Goal: Information Seeking & Learning: Learn about a topic

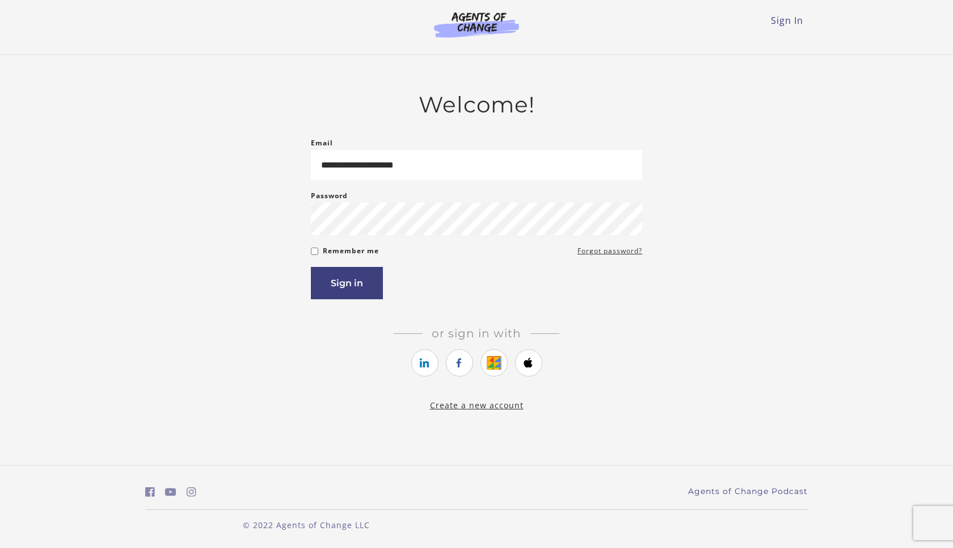
type input "**********"
click at [311, 267] on button "Sign in" at bounding box center [347, 283] width 72 height 32
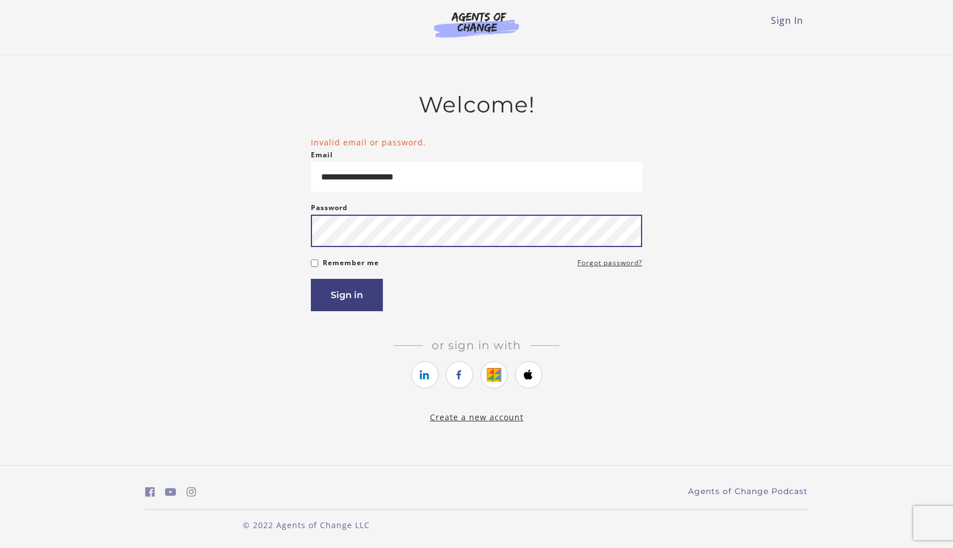
click at [311, 279] on button "Sign in" at bounding box center [347, 295] width 72 height 32
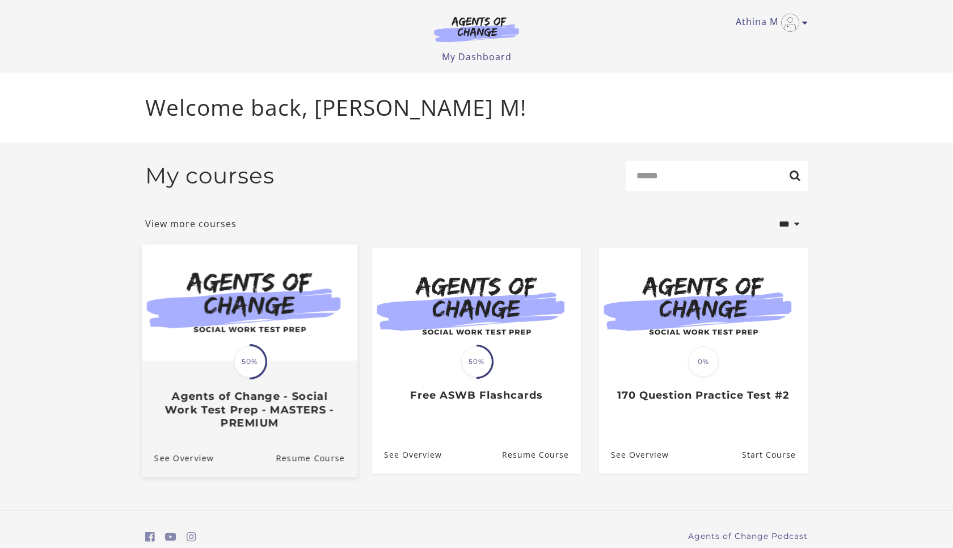
click at [257, 313] on img at bounding box center [250, 303] width 216 height 116
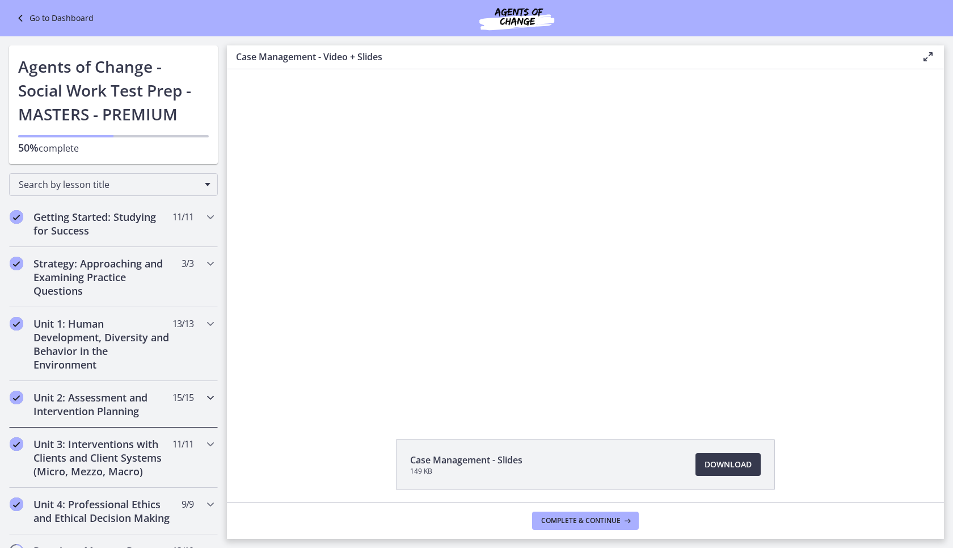
drag, startPoint x: 221, startPoint y: 160, endPoint x: 199, endPoint y: 392, distance: 233.1
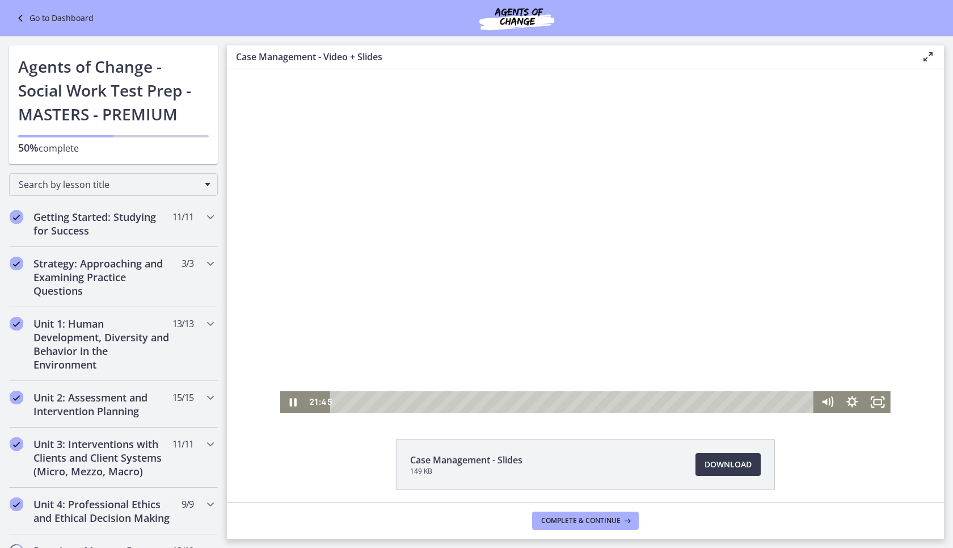
click at [400, 247] on div at bounding box center [585, 240] width 611 height 343
click at [421, 194] on div at bounding box center [585, 240] width 611 height 343
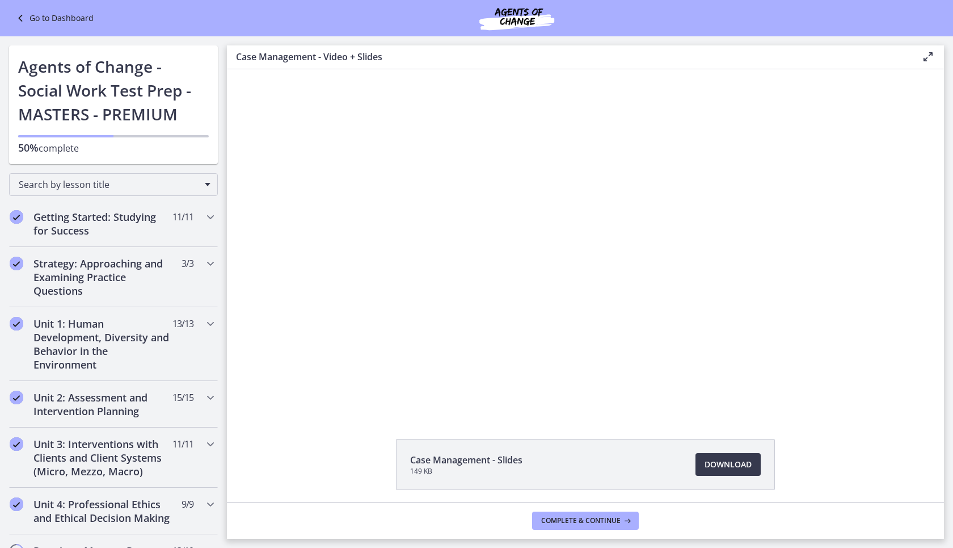
click at [420, 192] on div at bounding box center [585, 240] width 611 height 343
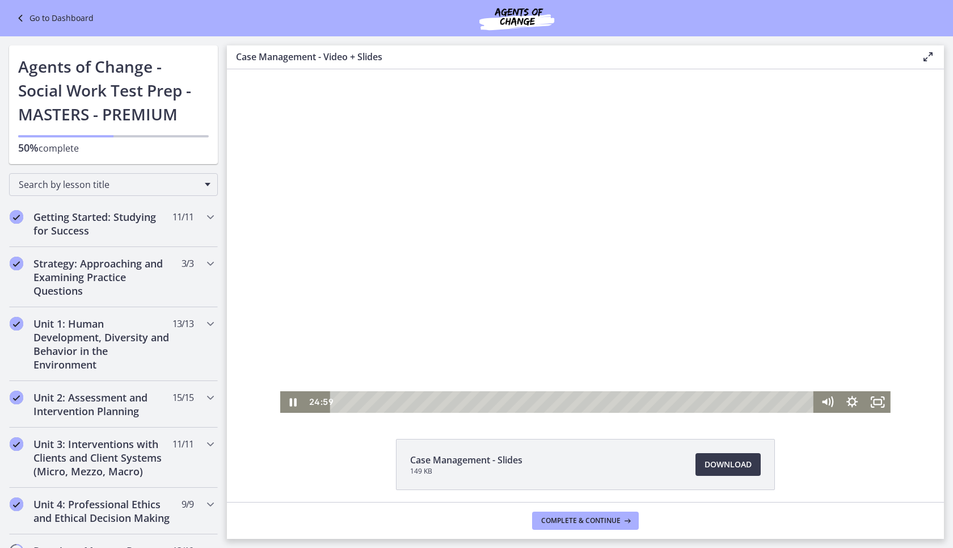
click at [429, 237] on div at bounding box center [585, 240] width 611 height 343
click at [289, 398] on icon "Play Video" at bounding box center [294, 402] width 31 height 26
click at [296, 405] on icon "Pause" at bounding box center [293, 402] width 9 height 10
click at [292, 401] on icon "Play Video" at bounding box center [294, 401] width 7 height 9
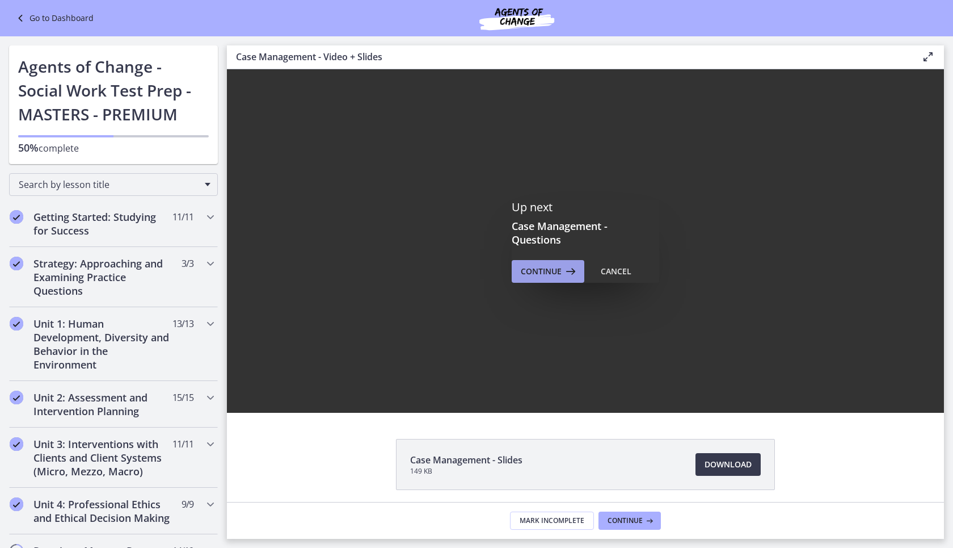
click at [558, 268] on span "Continue" at bounding box center [541, 271] width 41 height 14
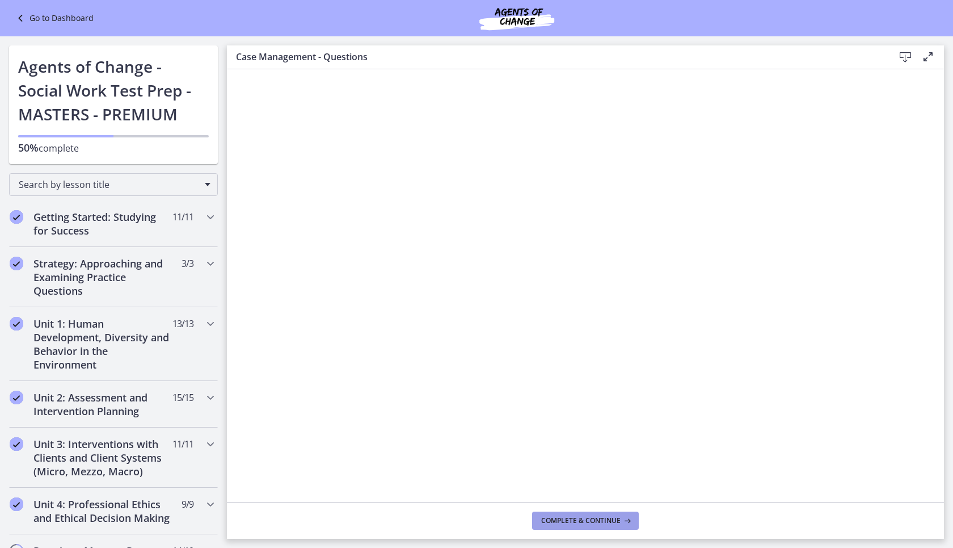
click at [561, 521] on span "Complete & continue" at bounding box center [580, 520] width 79 height 9
click at [595, 517] on span "Complete & continue" at bounding box center [580, 520] width 79 height 9
click at [218, 169] on div "Search by lesson title" at bounding box center [113, 182] width 227 height 36
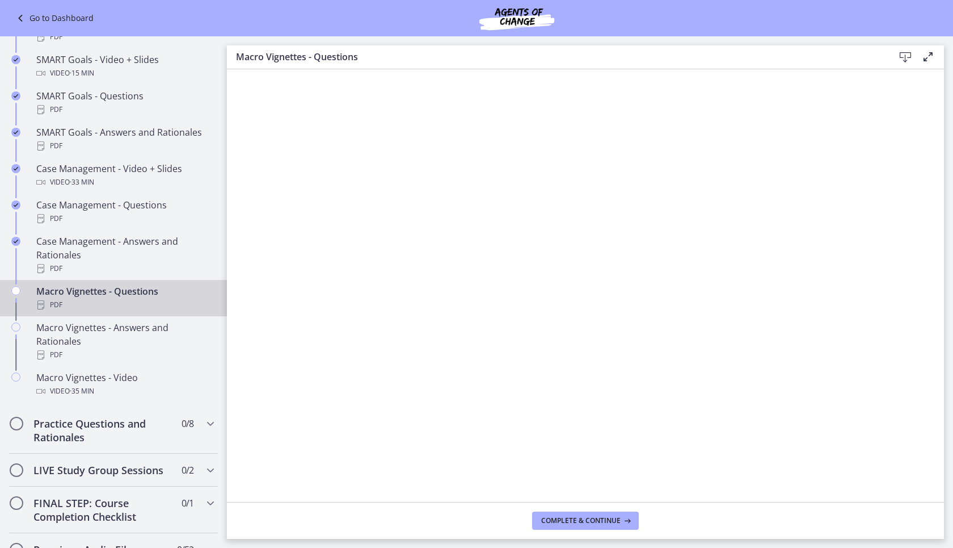
scroll to position [953, 0]
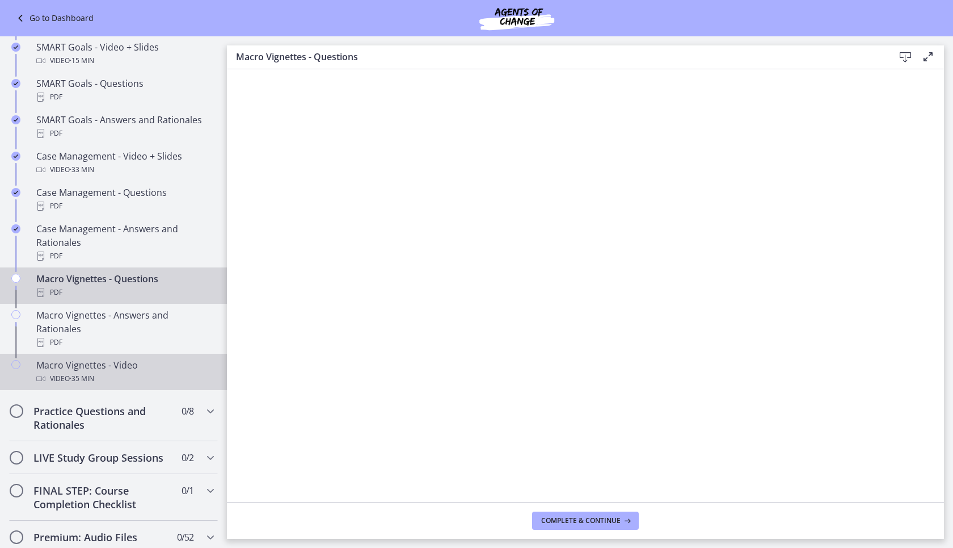
click at [108, 372] on div "Video · 35 min" at bounding box center [124, 379] width 177 height 14
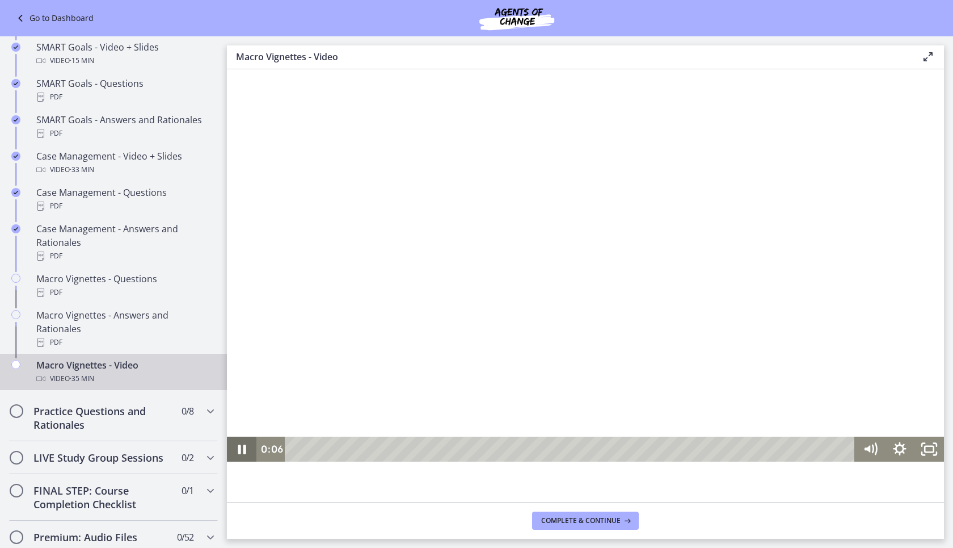
click at [239, 447] on icon "Pause" at bounding box center [242, 449] width 8 height 10
click at [245, 455] on icon "Play Video" at bounding box center [243, 448] width 30 height 25
click at [930, 451] on rect "Fullscreen" at bounding box center [929, 449] width 9 height 6
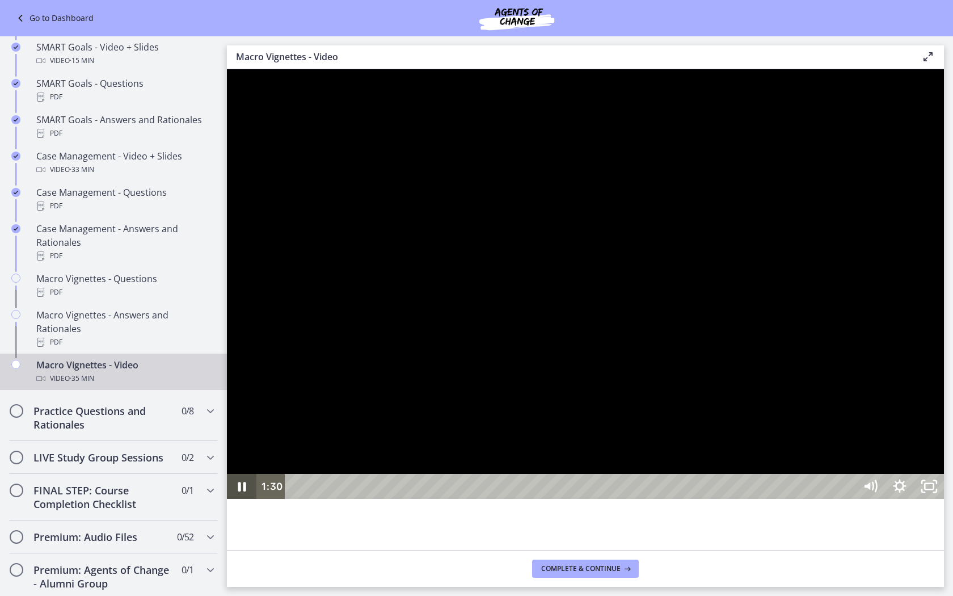
click at [237, 499] on icon "Pause" at bounding box center [242, 486] width 30 height 25
click at [234, 499] on icon "Play Video" at bounding box center [243, 486] width 30 height 25
click at [236, 502] on icon "Pause" at bounding box center [241, 487] width 35 height 30
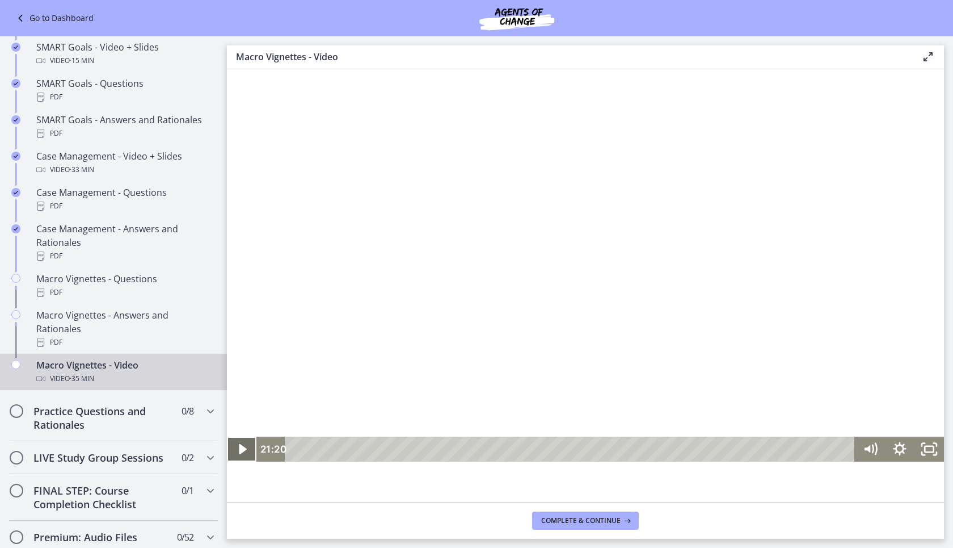
click at [244, 449] on icon "Play Video" at bounding box center [242, 448] width 7 height 10
click at [232, 453] on icon "Pause" at bounding box center [242, 448] width 30 height 25
click at [234, 448] on icon "Play Video" at bounding box center [242, 449] width 35 height 30
click at [248, 448] on icon "Pause" at bounding box center [242, 448] width 30 height 25
